Goal: Obtain resource: Obtain resource

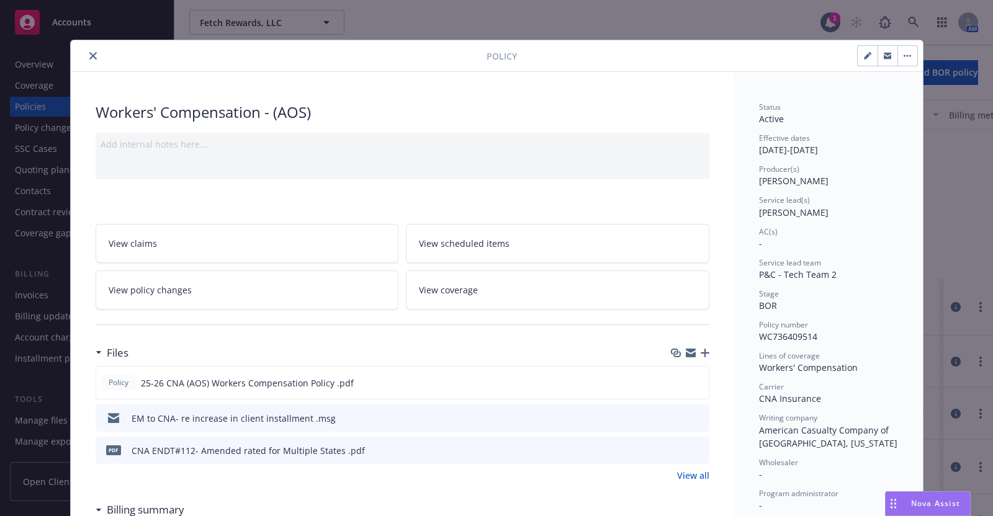
scroll to position [349, 0]
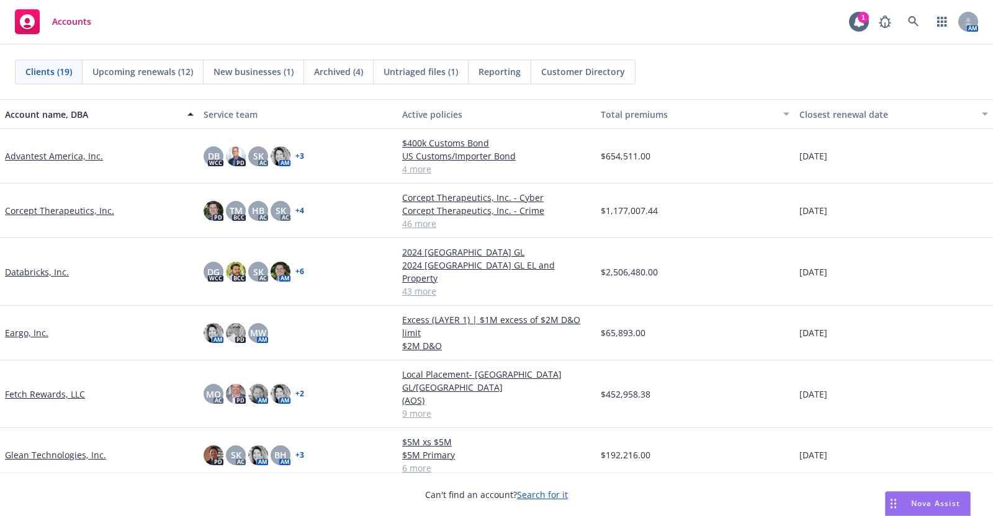
click at [44, 266] on link "Databricks, Inc." at bounding box center [37, 272] width 64 height 13
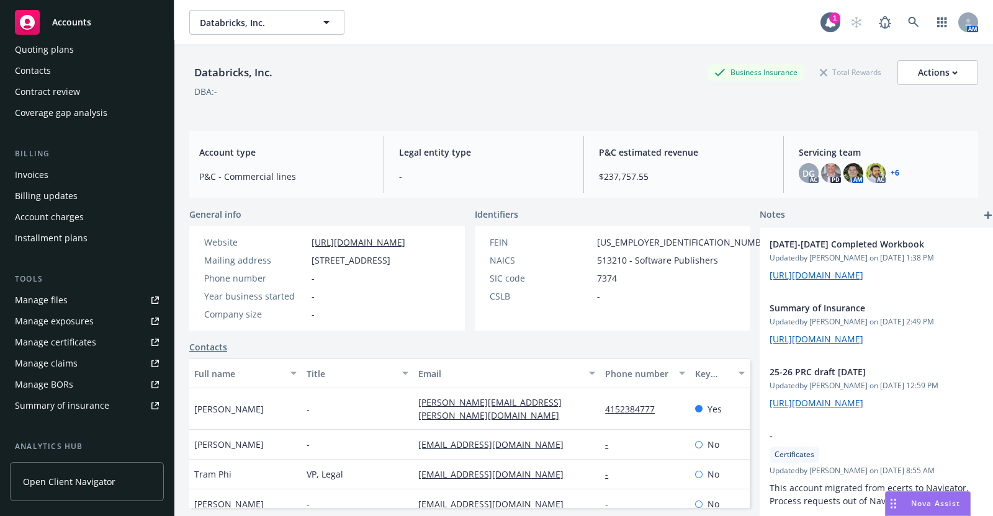
scroll to position [111, 0]
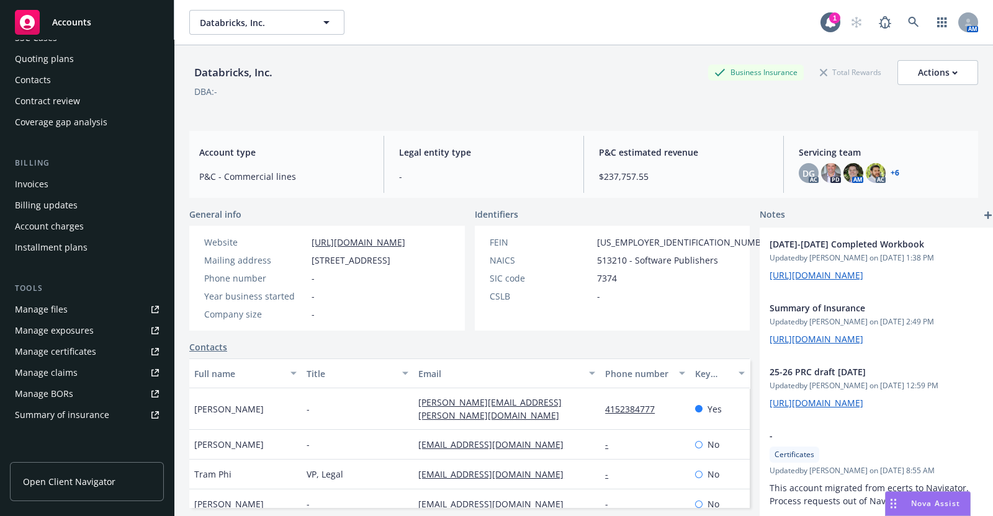
click at [61, 297] on div "Tools Manage files Manage exposures Manage certificates Manage claims Manage BO…" at bounding box center [87, 353] width 154 height 143
click at [62, 302] on div "Manage files" at bounding box center [41, 310] width 53 height 20
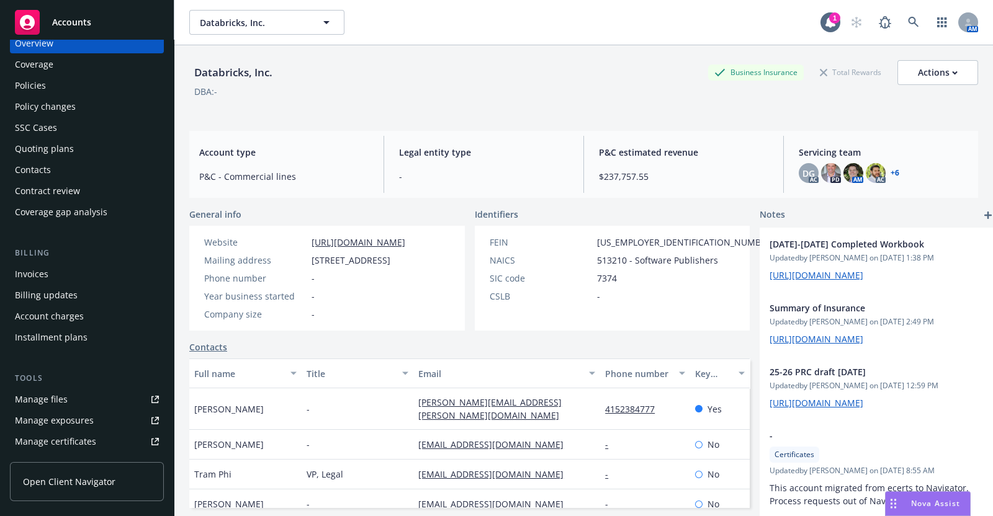
scroll to position [11, 0]
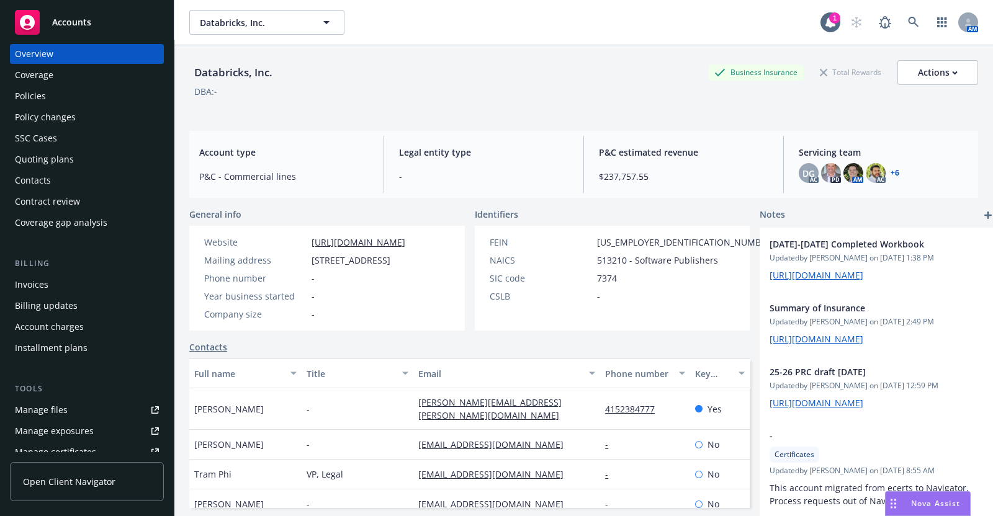
click at [42, 91] on div "Policies" at bounding box center [30, 96] width 31 height 20
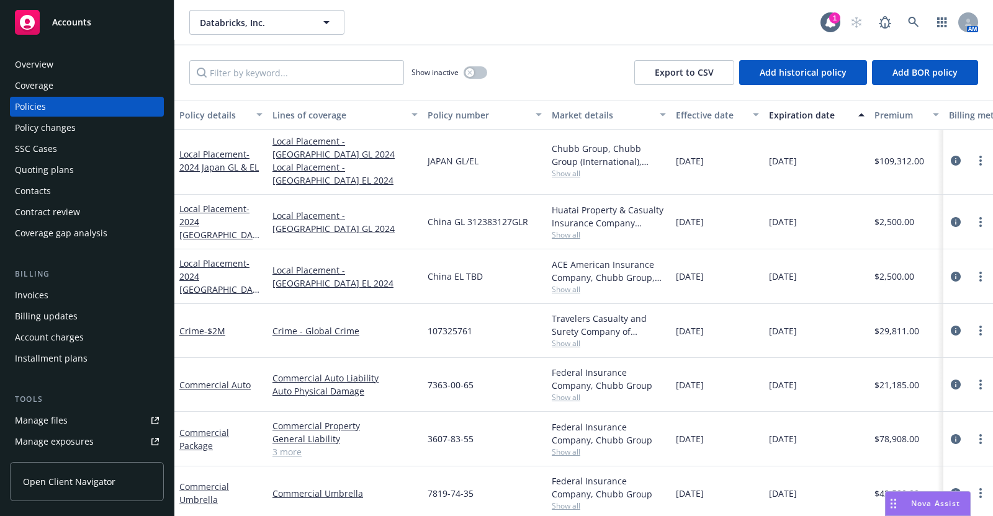
scroll to position [1879, 0]
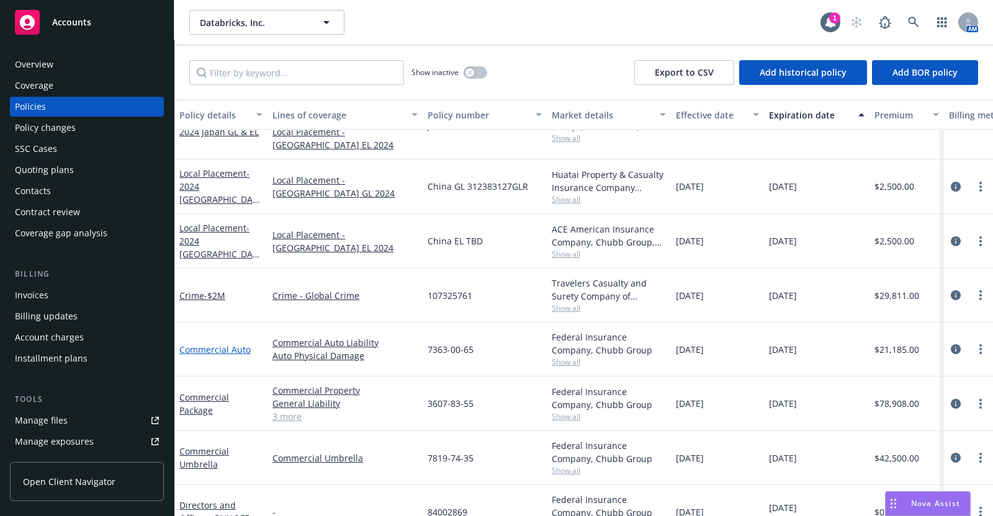
click at [233, 344] on link "Commercial Auto" at bounding box center [214, 350] width 71 height 12
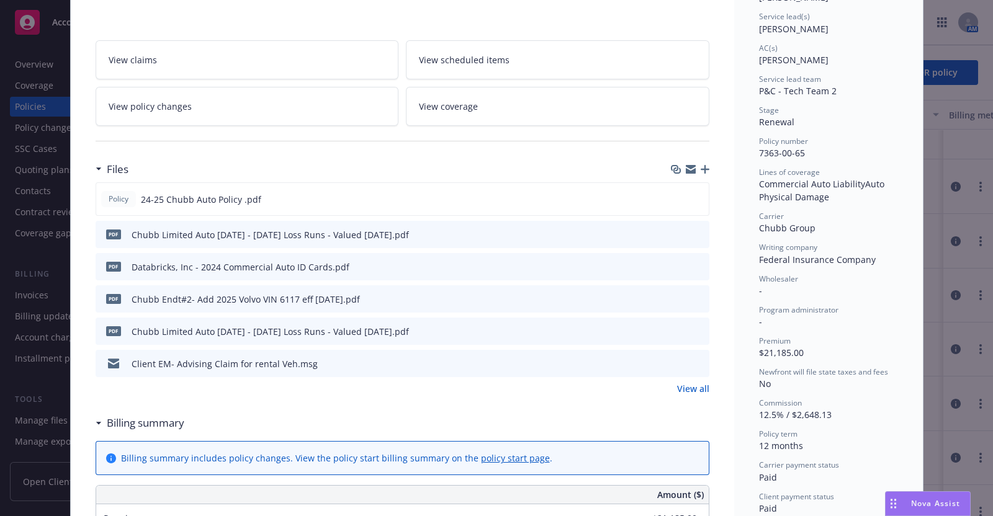
scroll to position [190, 0]
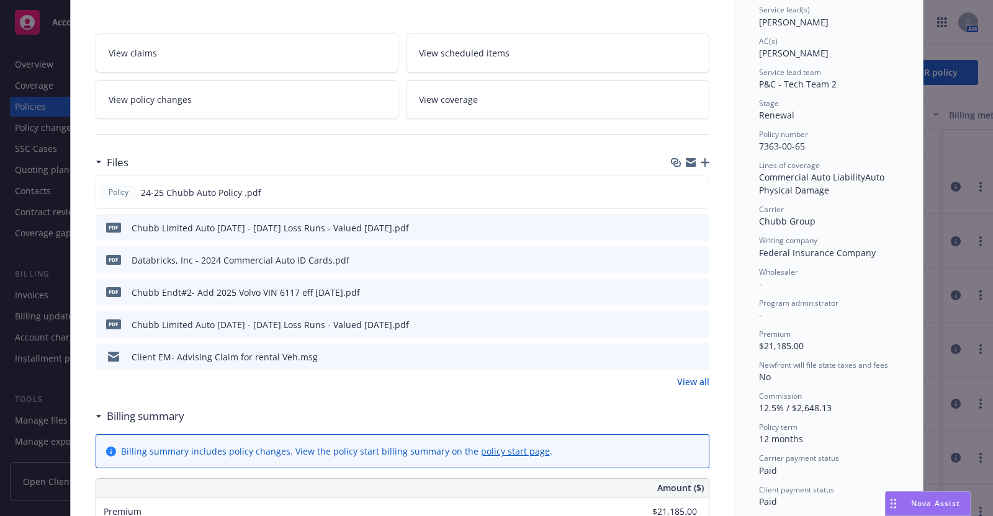
click at [692, 257] on icon "preview file" at bounding box center [697, 259] width 11 height 9
click at [692, 287] on icon "preview file" at bounding box center [697, 291] width 11 height 9
click at [694, 187] on icon "preview file" at bounding box center [696, 191] width 11 height 9
